Goal: Task Accomplishment & Management: Use online tool/utility

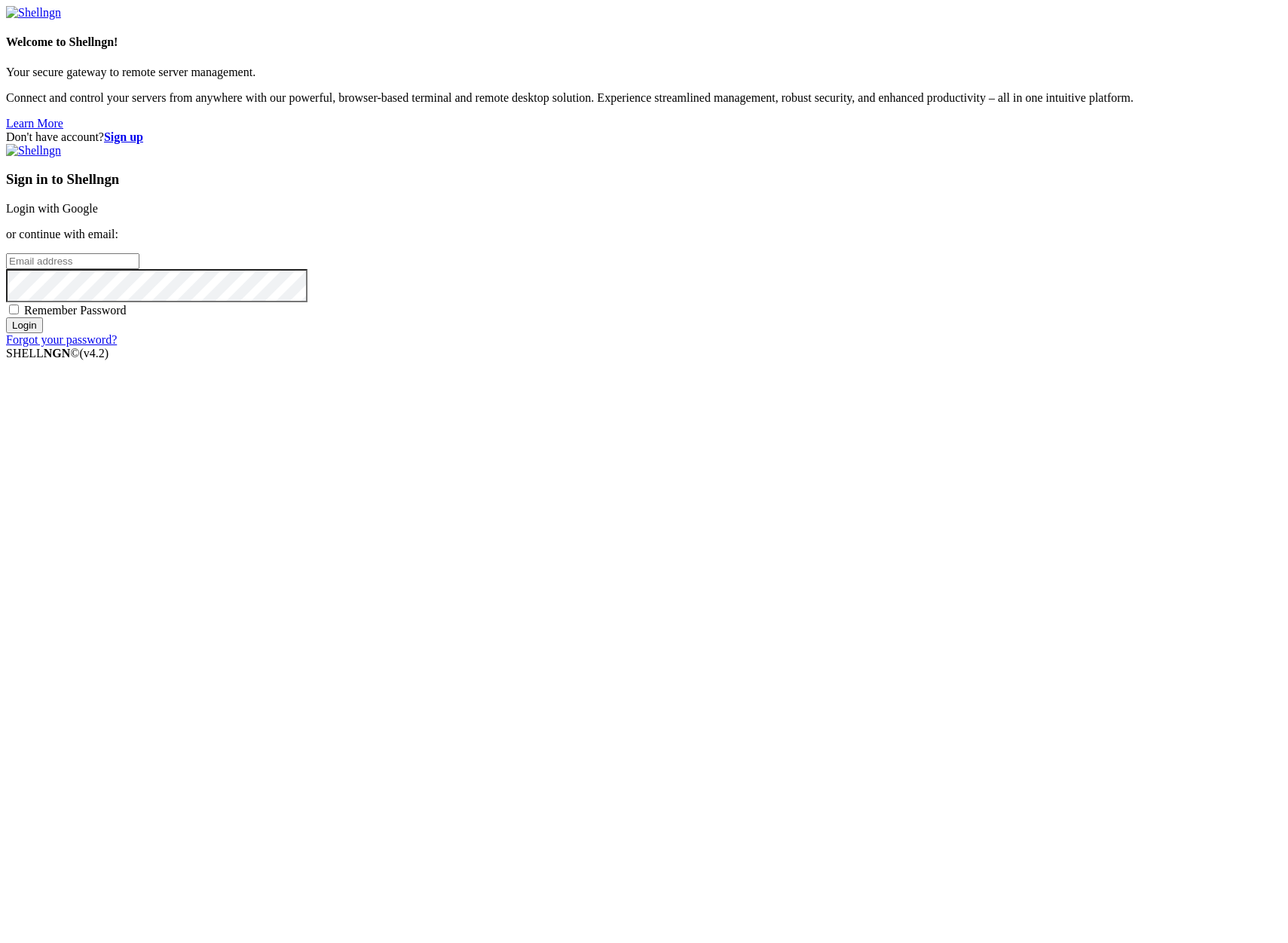
click at [139, 270] on input "email" at bounding box center [73, 262] width 133 height 16
type input "[PERSON_NAME][EMAIL_ADDRESS][DOMAIN_NAME]"
click at [43, 333] on input "Login" at bounding box center [24, 325] width 37 height 16
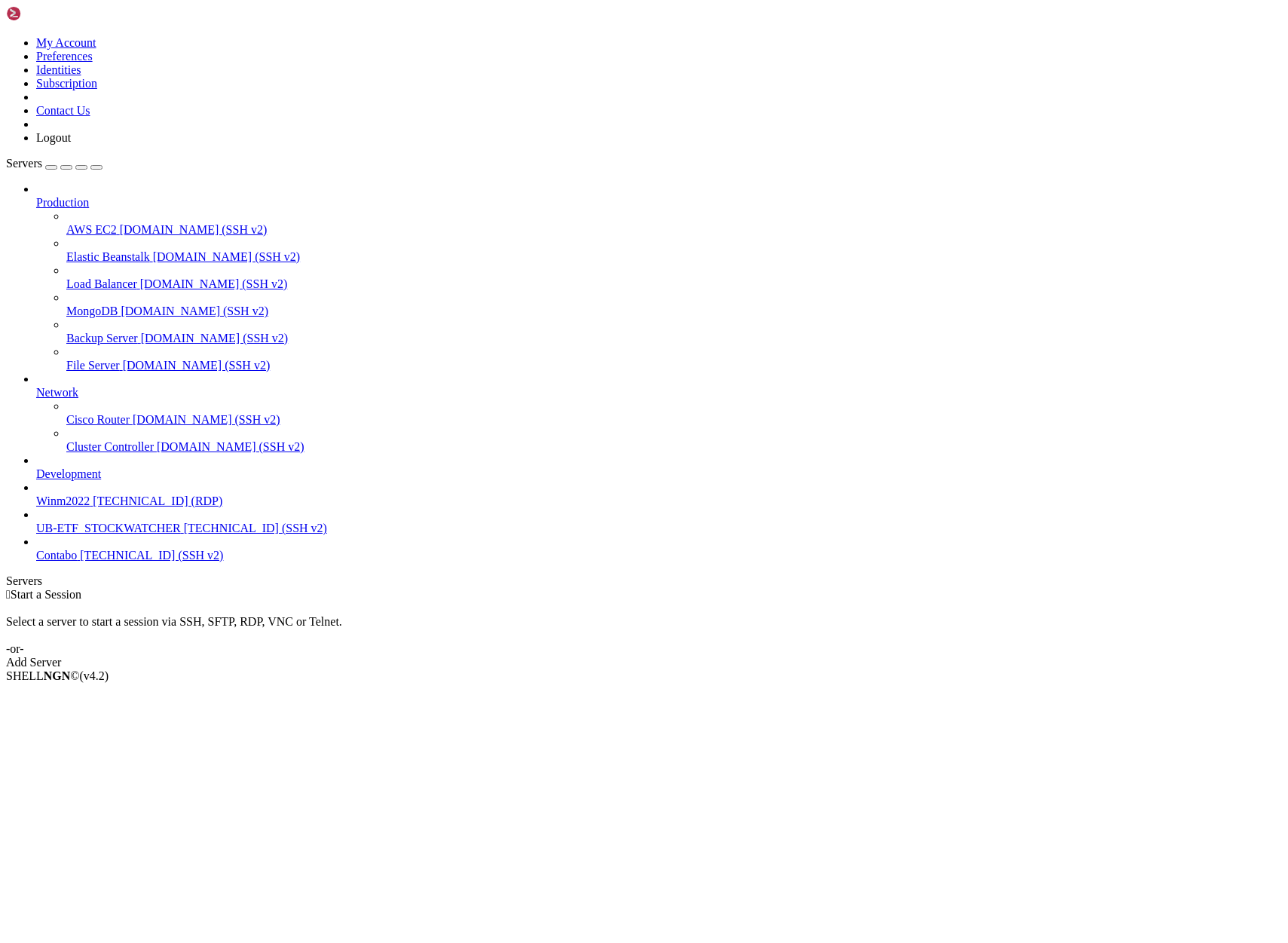
click at [77, 562] on span "Contabo" at bounding box center [56, 555] width 41 height 13
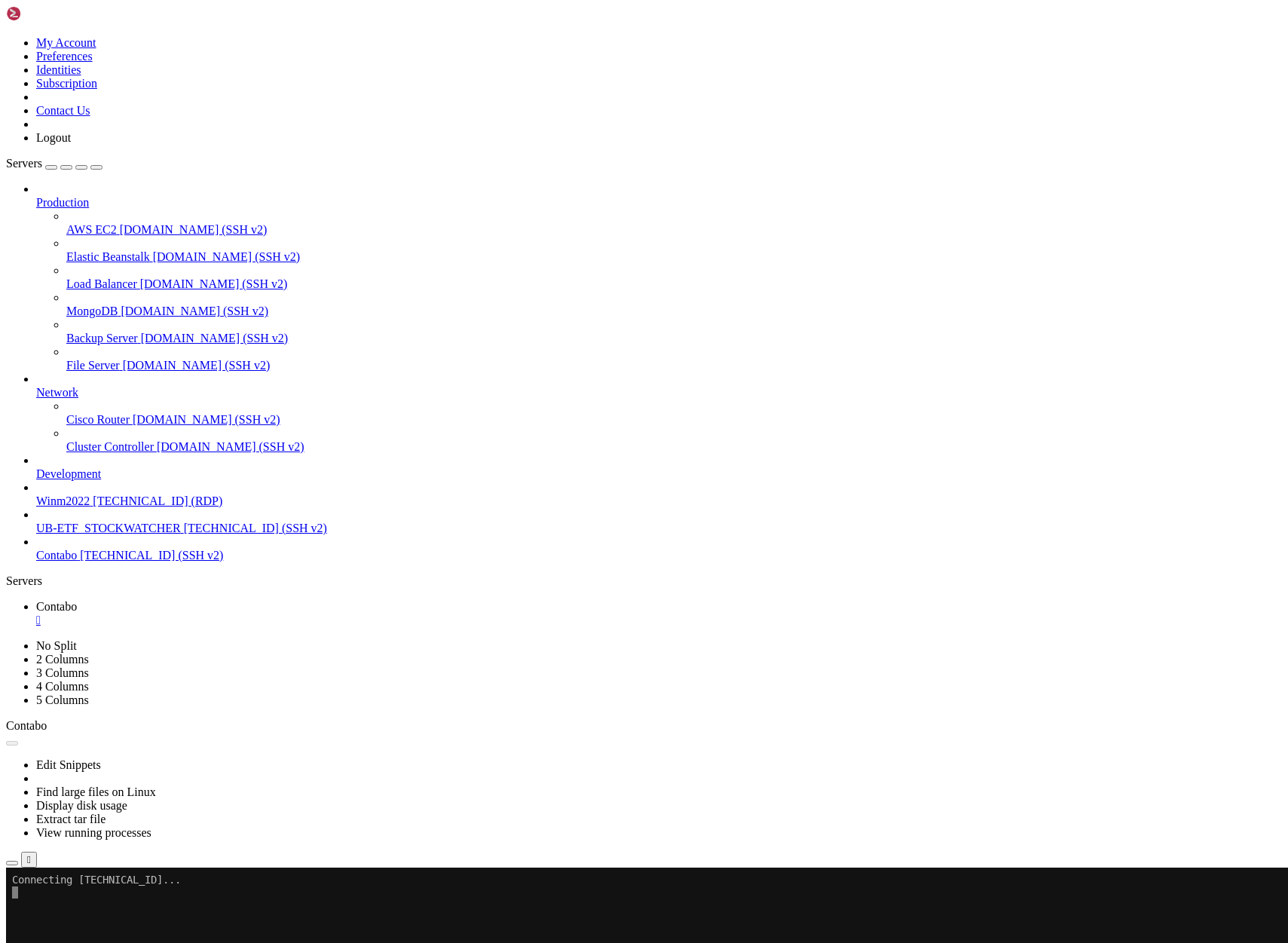
click at [80, 562] on span "[TECHNICAL_ID] (SSH v2)" at bounding box center [151, 555] width 143 height 13
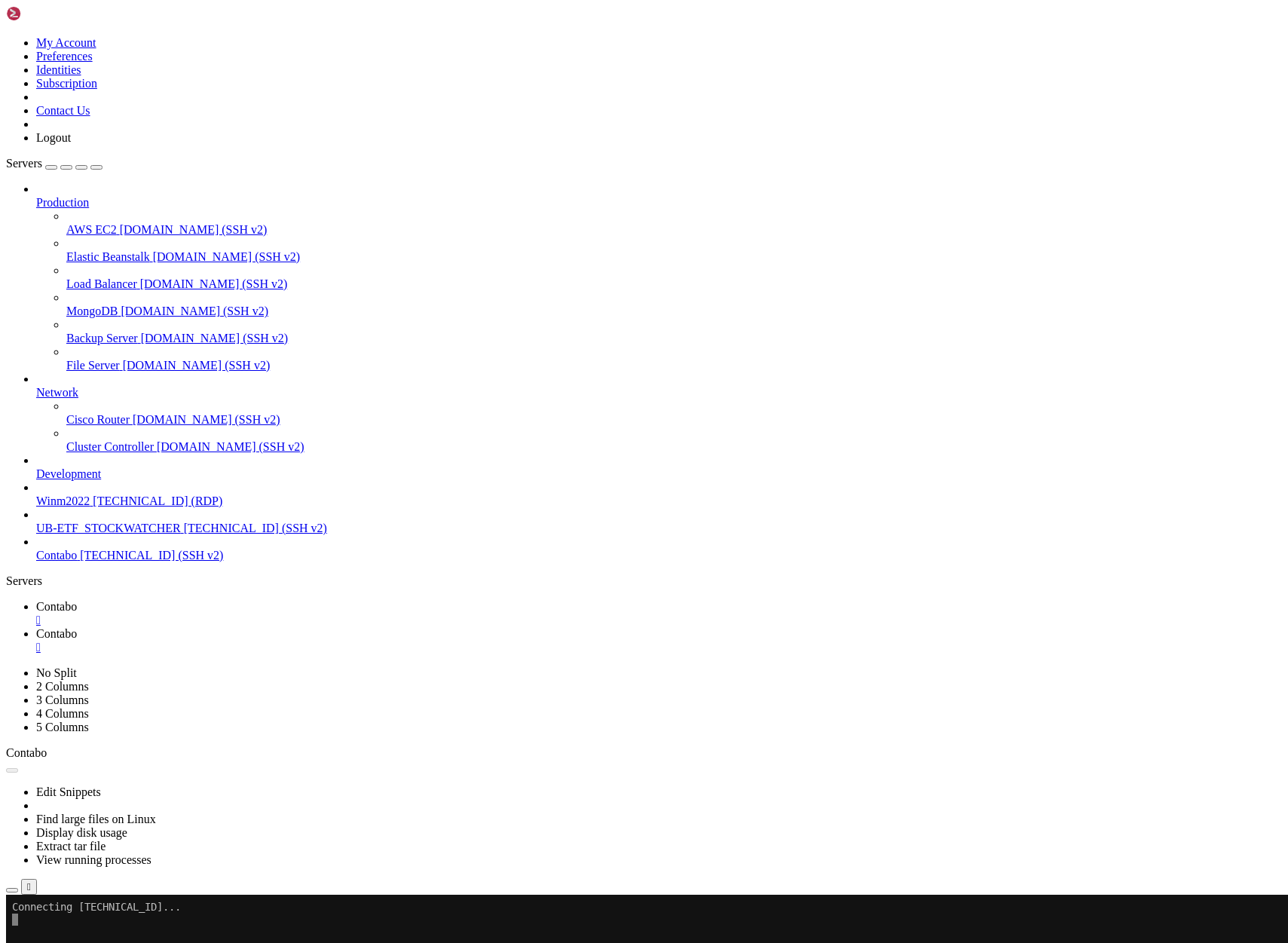
click at [77, 600] on span "Contabo" at bounding box center [56, 606] width 41 height 13
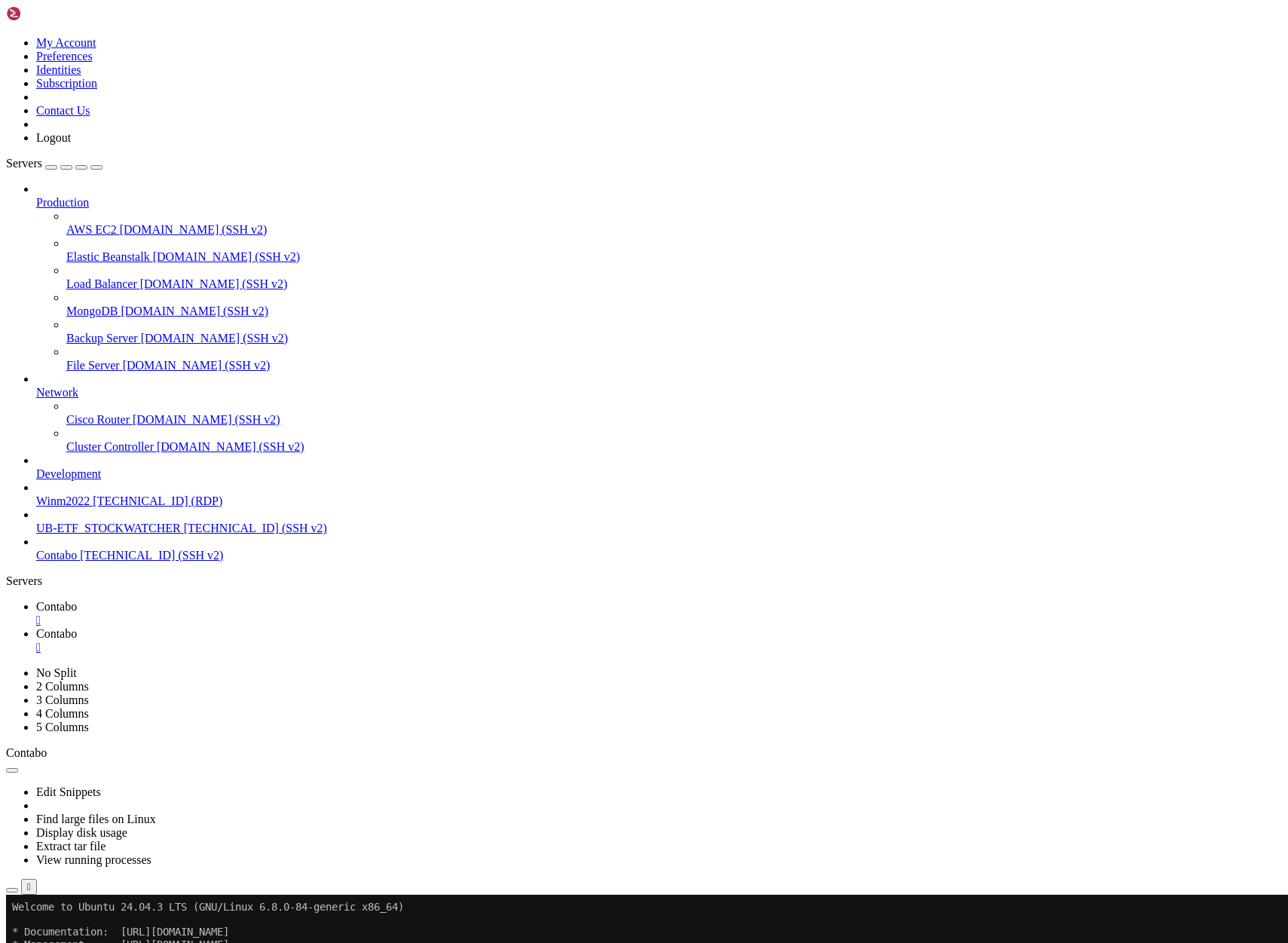
drag, startPoint x: 11, startPoint y: 961, endPoint x: 621, endPoint y: 934, distance: 610.6
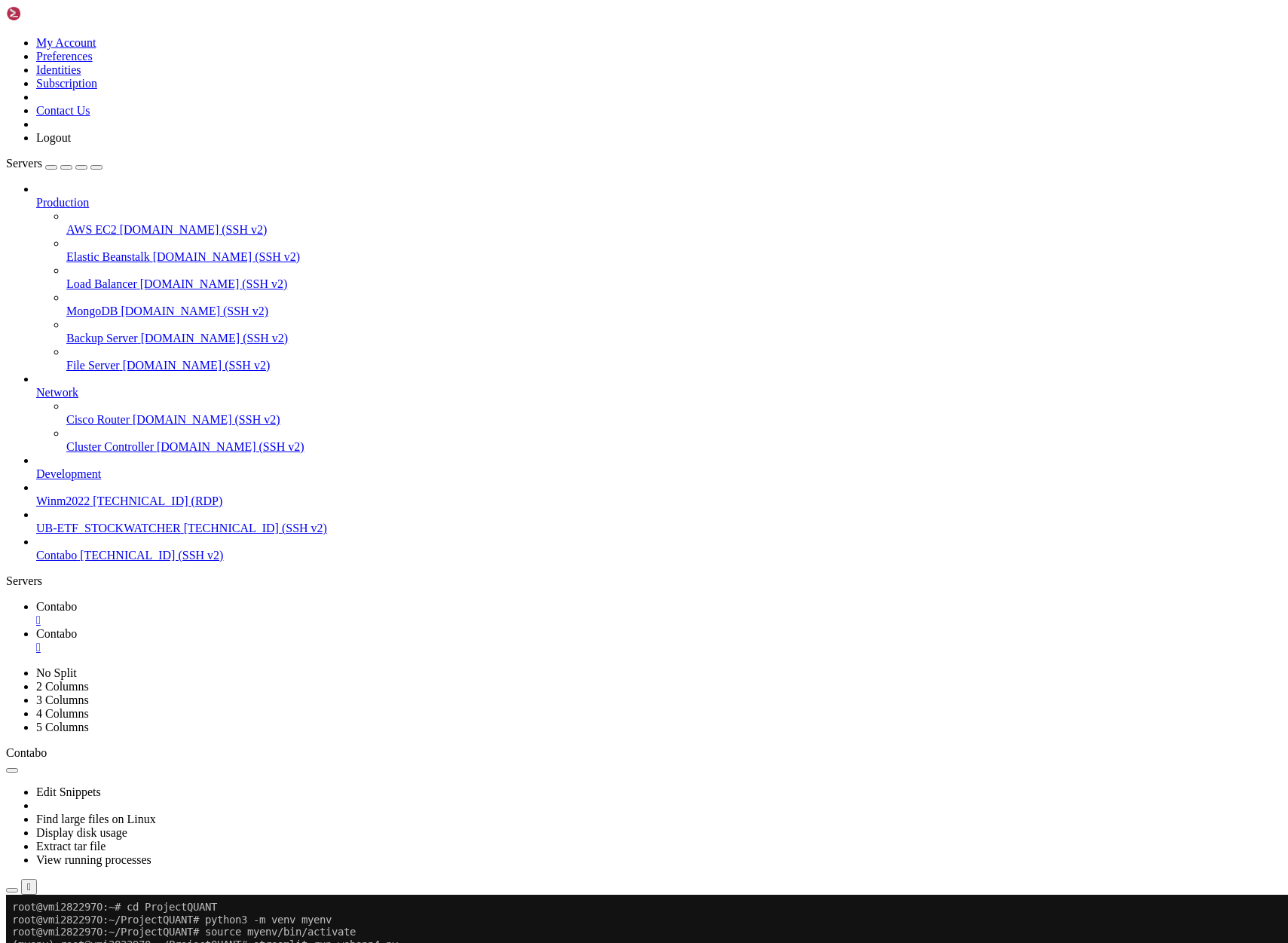
click at [635, 942] on x-row "[DATE] 10:03:03.516 "server.connectionTimeout" is not a valid config option. If…" at bounding box center [554, 957] width 1085 height 13
drag, startPoint x: 998, startPoint y: 960, endPoint x: 12, endPoint y: 960, distance: 986.0
click at [12, 942] on x-row "[DATE] 10:03:03.516 "server.connectionTimeout" is not a valid config option. If…" at bounding box center [554, 957] width 1085 height 13
click at [36, 627] on icon at bounding box center [36, 633] width 0 height 13
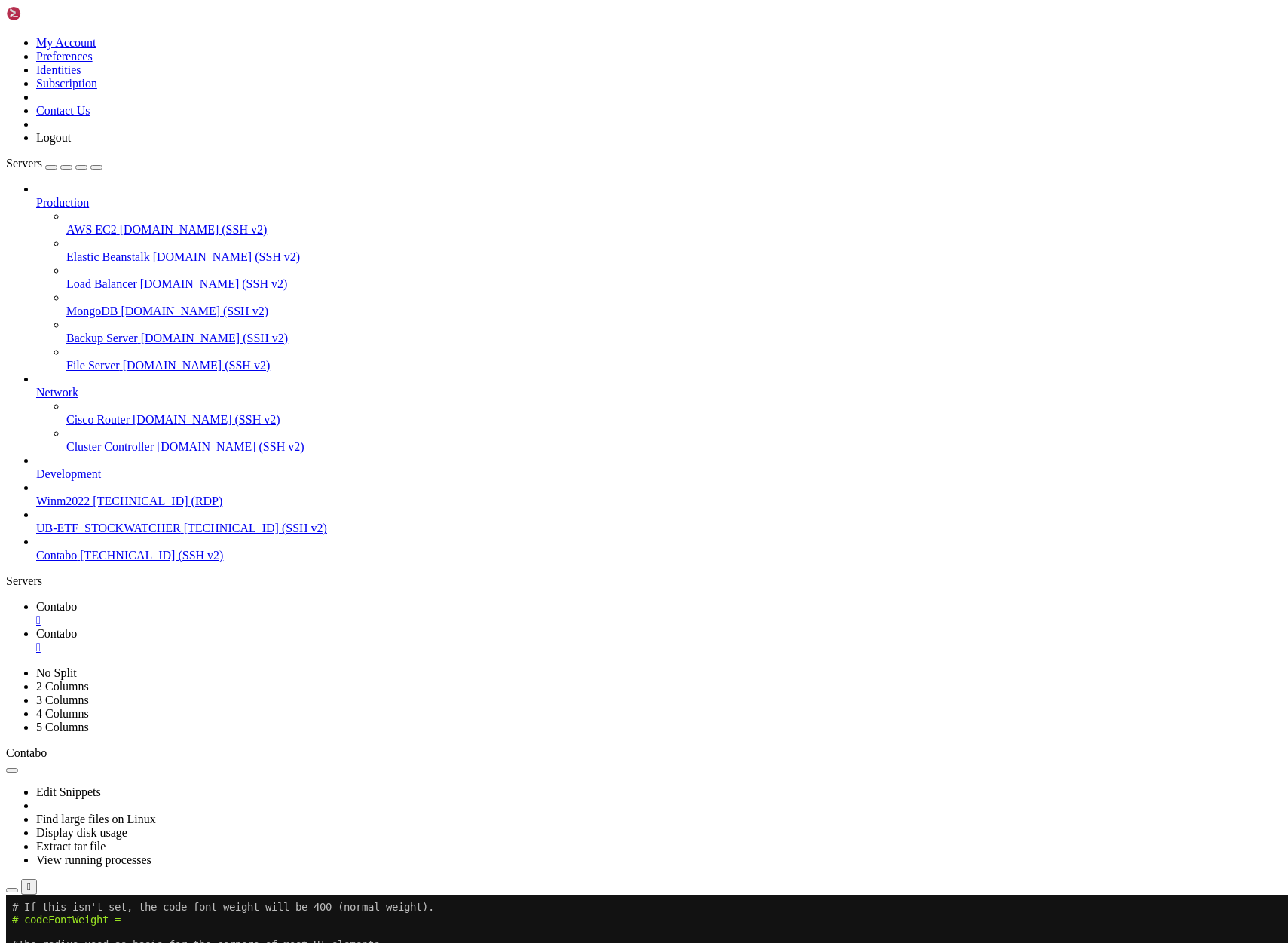
click at [77, 600] on span "Contabo" at bounding box center [56, 606] width 41 height 13
click at [1169, 923] on div "Connection Closed Reconnect" at bounding box center [644, 938] width 1276 height 30
click at [67, 937] on button "Reconnect" at bounding box center [36, 945] width 61 height 16
click at [18, 888] on button "button" at bounding box center [12, 890] width 12 height 5
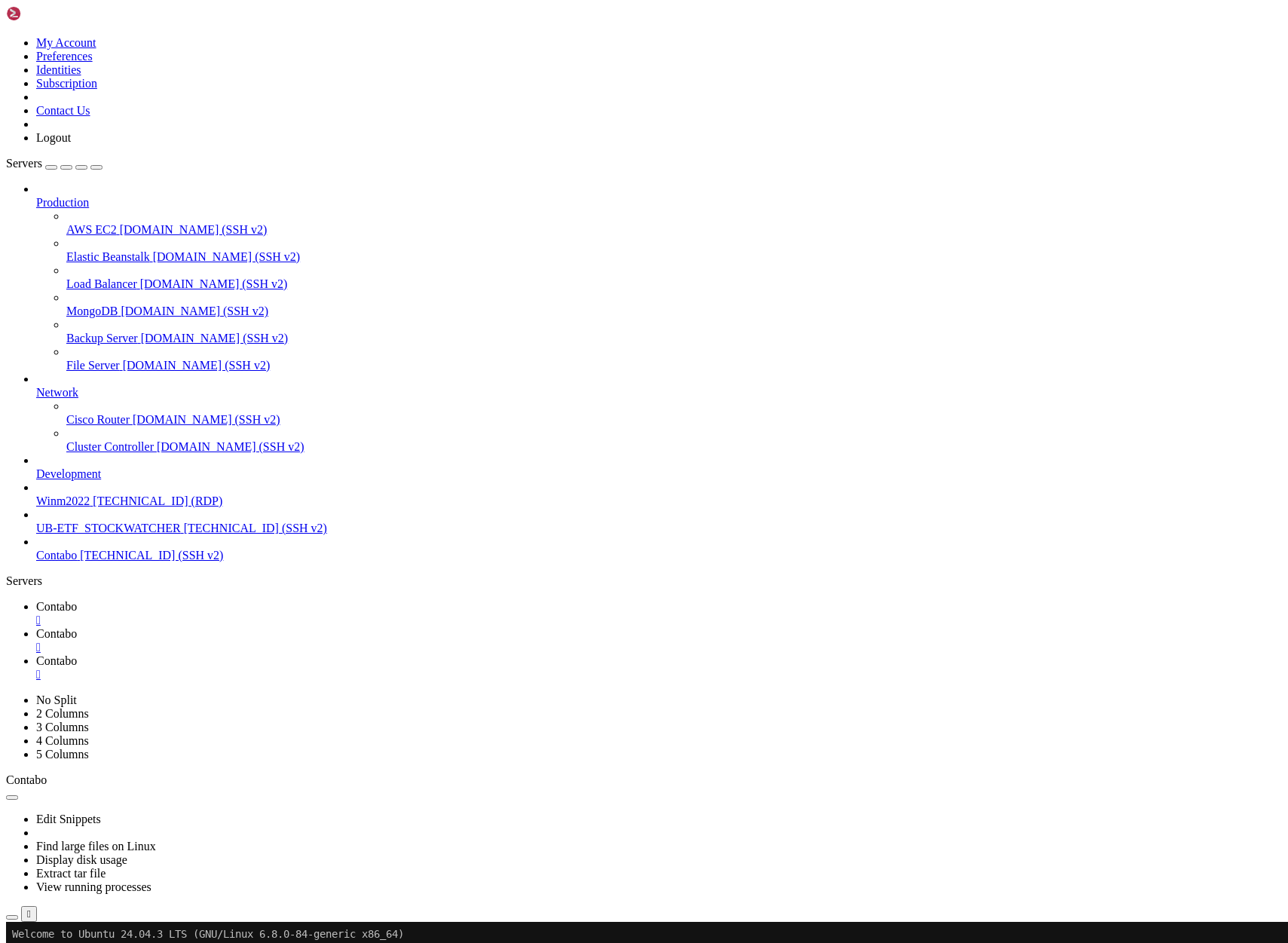
type input "/root/ProjectQUANT"
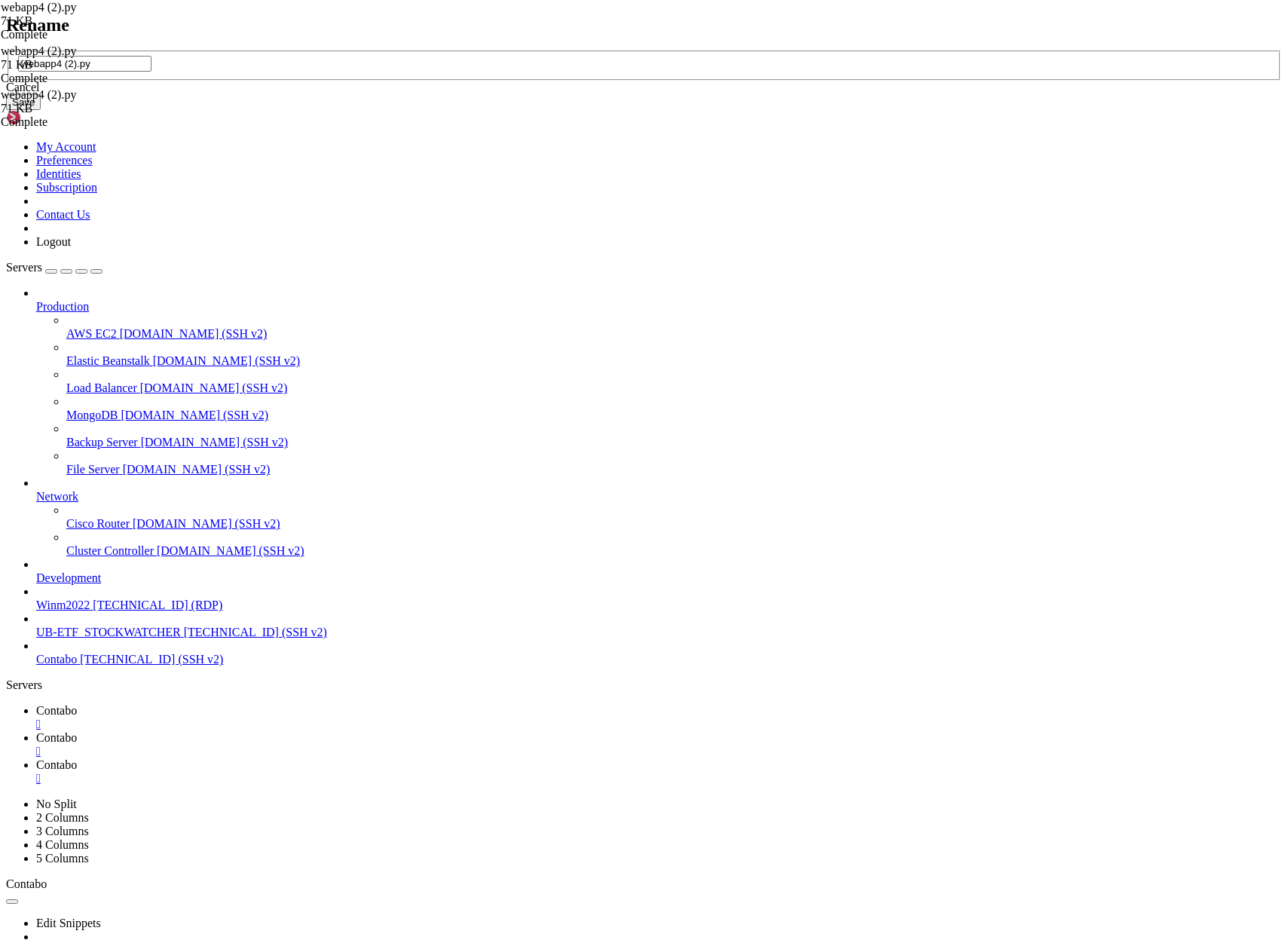
click at [151, 72] on input "webapp4 (2).py" at bounding box center [85, 64] width 133 height 16
type input "webapp5.py"
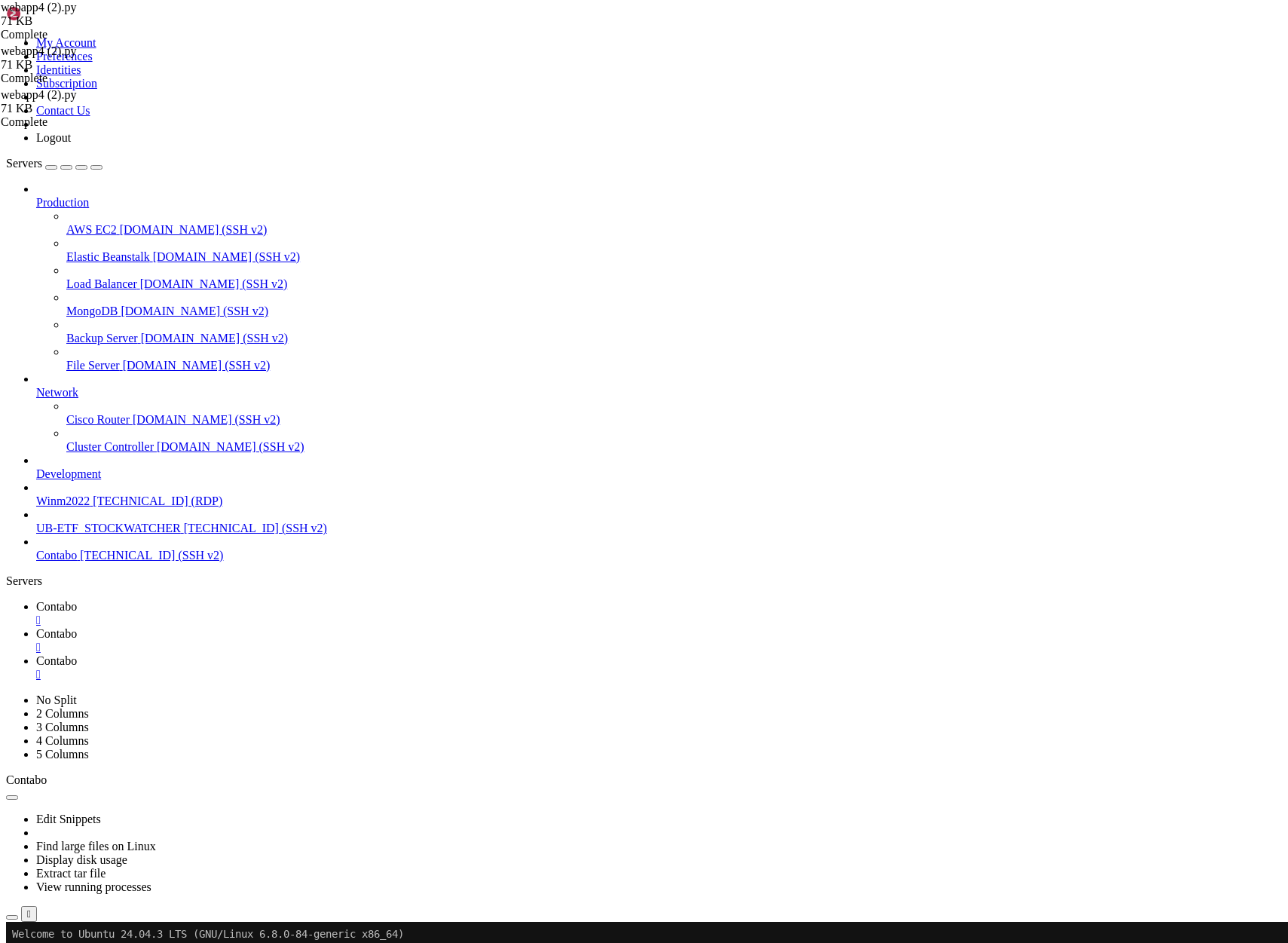
scroll to position [1903, 0]
drag, startPoint x: 399, startPoint y: 425, endPoint x: 440, endPoint y: 469, distance: 60.1
type textarea "hma = safe_indicator(ta.hma, df['Close'], length=9)"
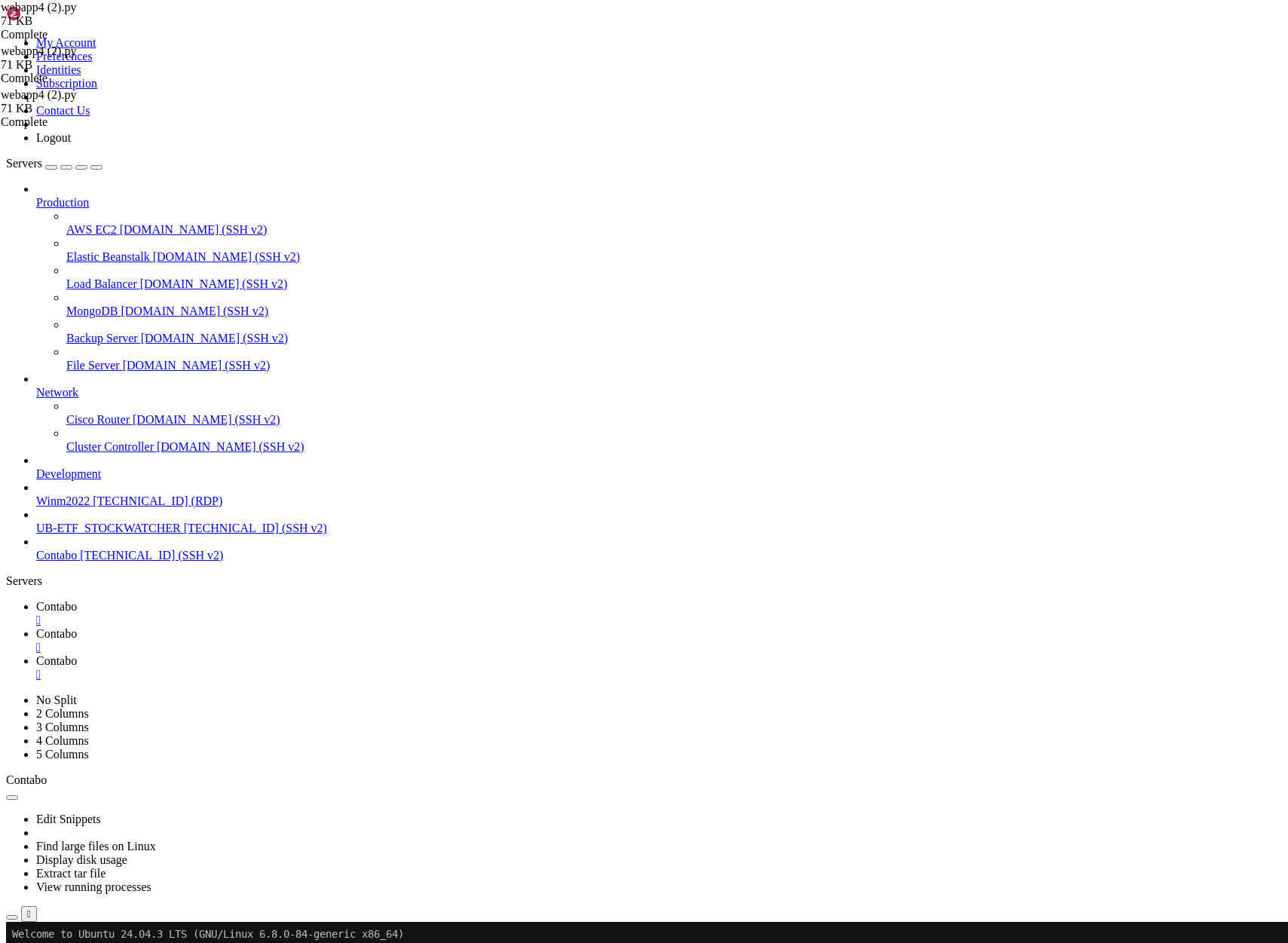
scroll to position [5360, 0]
type textarea ":"
click at [456, 667] on div "" at bounding box center [658, 674] width 1246 height 14
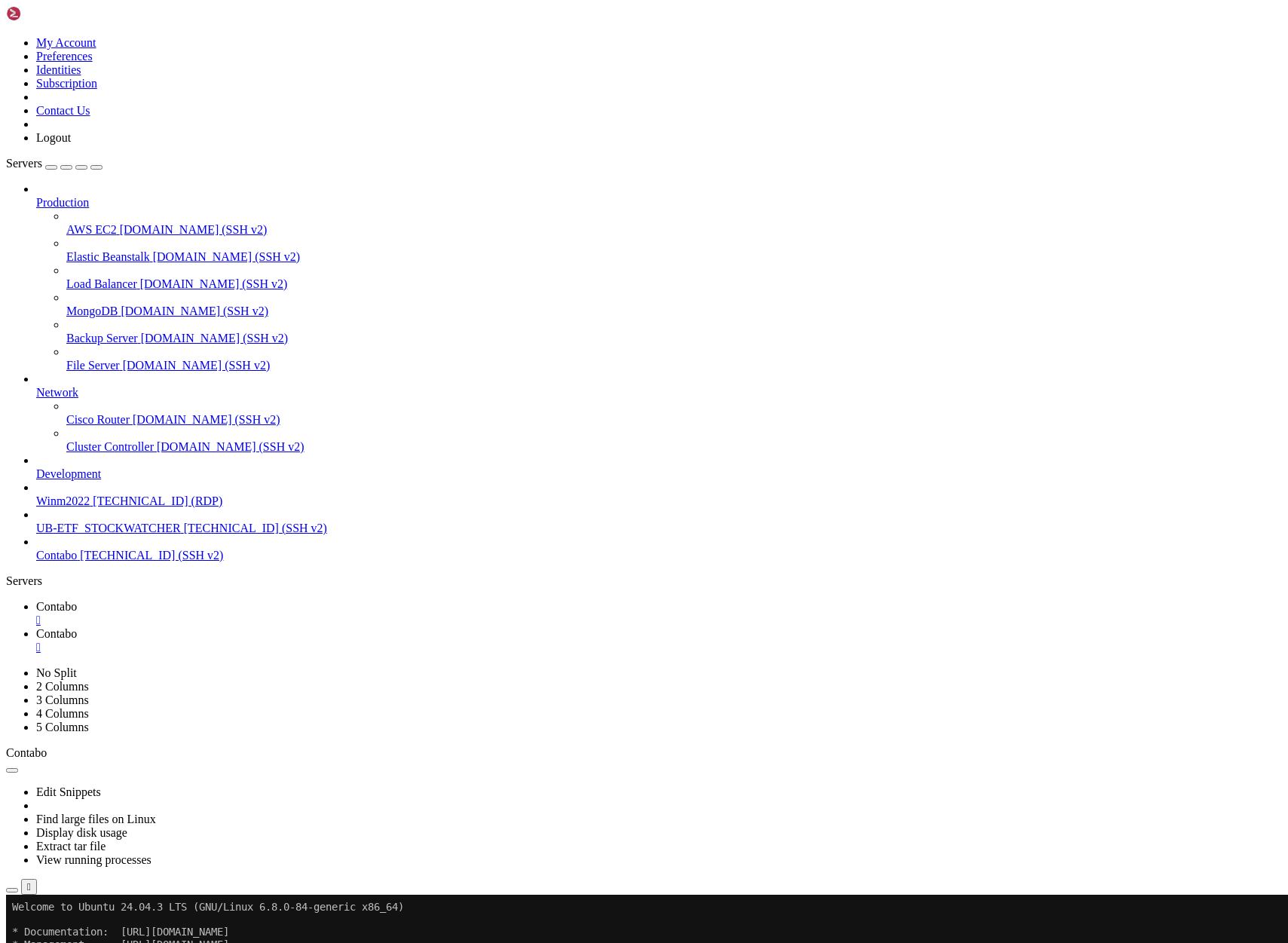
drag, startPoint x: 717, startPoint y: 241, endPoint x: 492, endPoint y: 159, distance: 239.5
click at [77, 600] on span "Contabo" at bounding box center [56, 606] width 41 height 13
